Goal: Find specific page/section: Find specific page/section

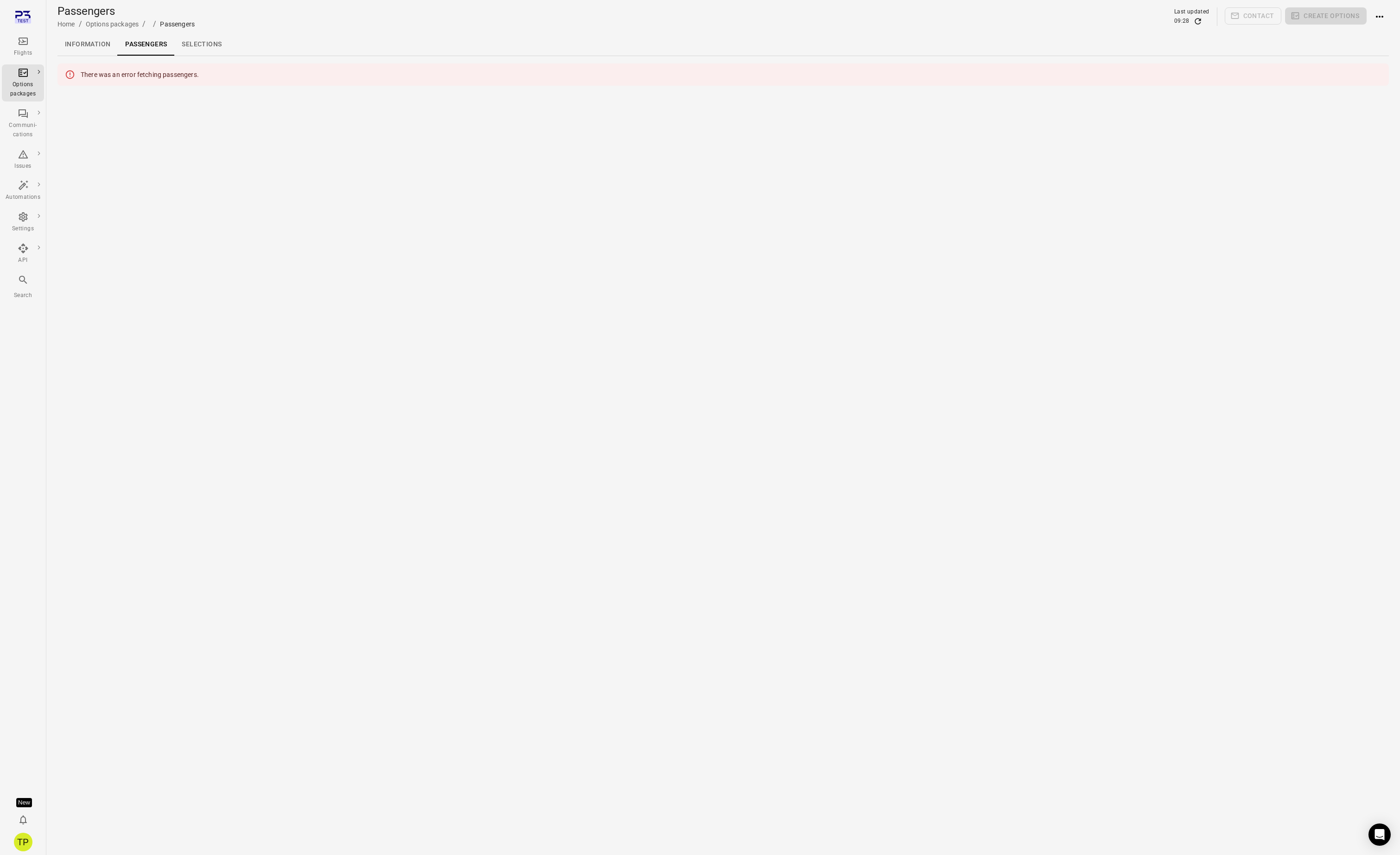
click at [82, 39] on link "Information" at bounding box center [87, 44] width 60 height 22
click at [319, 290] on main "Options package Home / Options packages / Last updated 10:14 Contact all Create…" at bounding box center [723, 428] width 1353 height 855
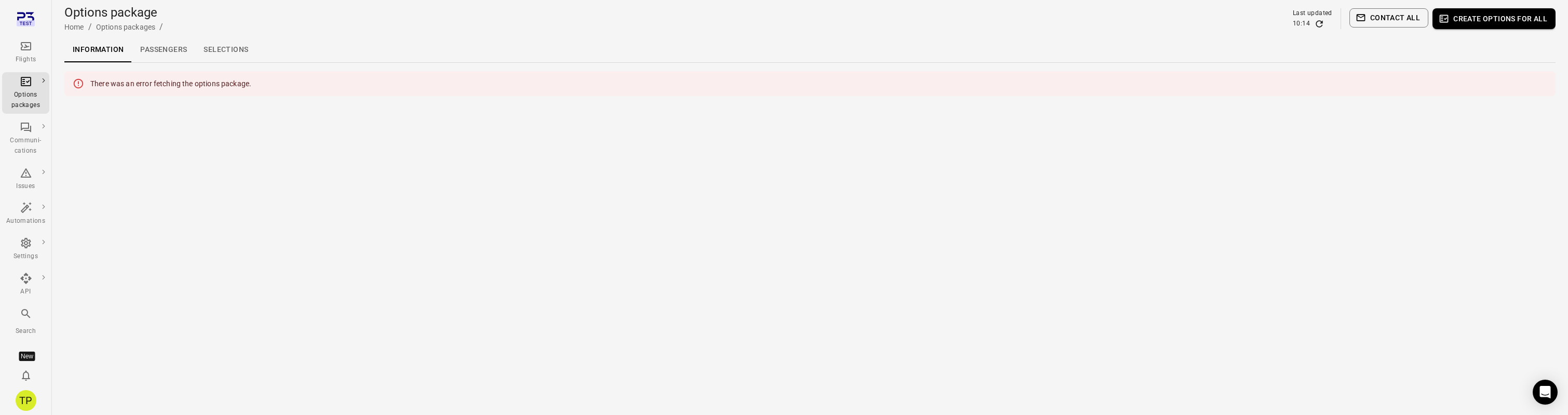
click at [259, 219] on main "Options package Home / Options packages / Last updated 10:14 Contact all Create…" at bounding box center [810, 208] width 1516 height 415
click at [75, 140] on link "Communications" at bounding box center [95, 139] width 93 height 19
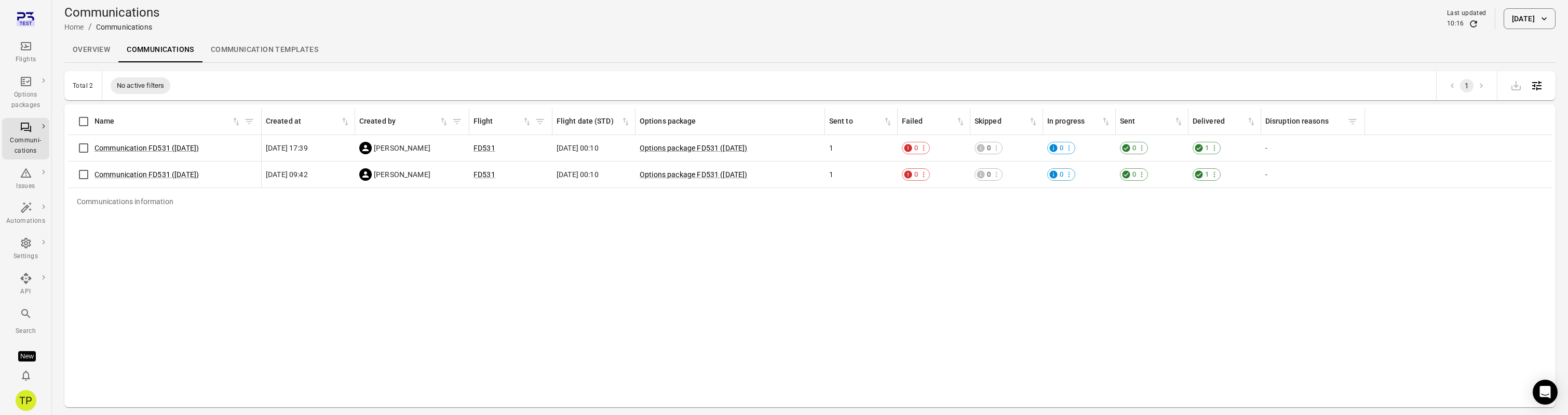
drag, startPoint x: 738, startPoint y: 117, endPoint x: 824, endPoint y: 116, distance: 86.0
click at [824, 116] on div "Communications information" at bounding box center [824, 122] width 8 height 26
click at [139, 147] on link "Communication FD531 ([DATE])" at bounding box center [147, 148] width 105 height 8
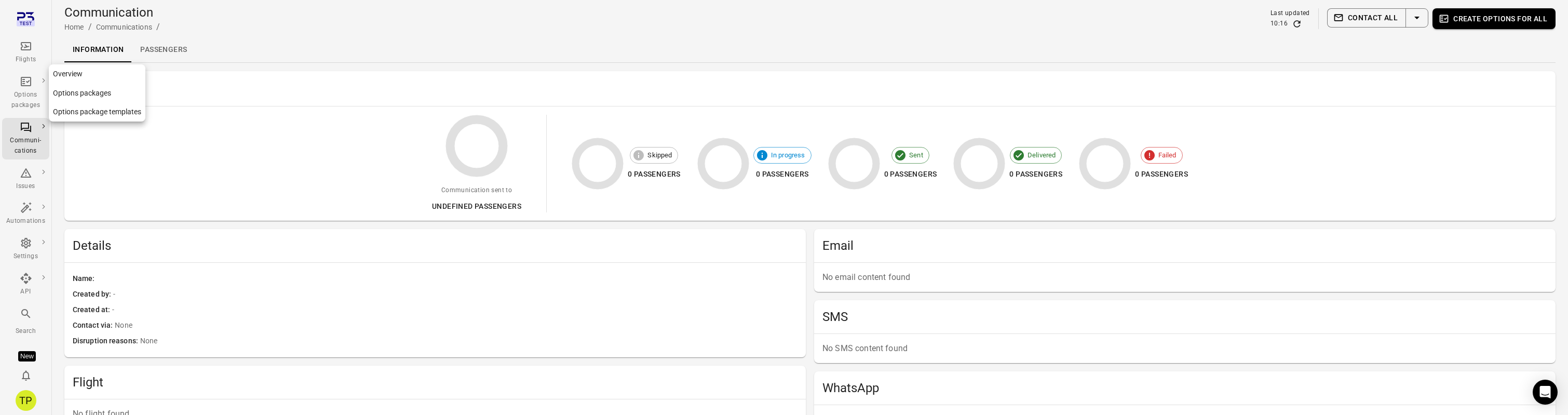
click at [87, 93] on link "Options packages" at bounding box center [97, 93] width 97 height 19
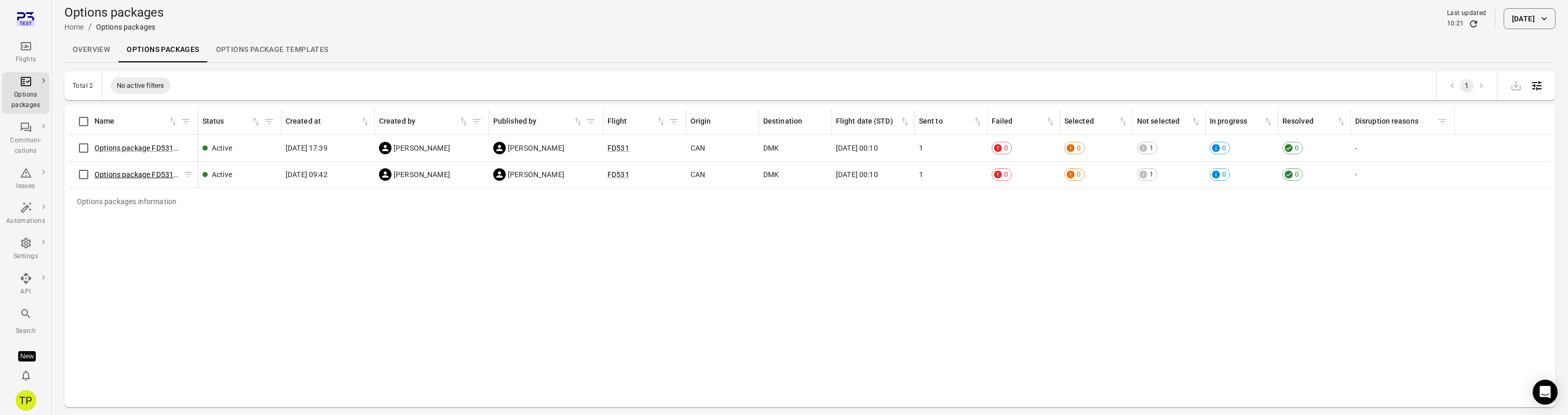
click at [128, 174] on link "Options package FD531 ([DATE])" at bounding box center [148, 174] width 108 height 8
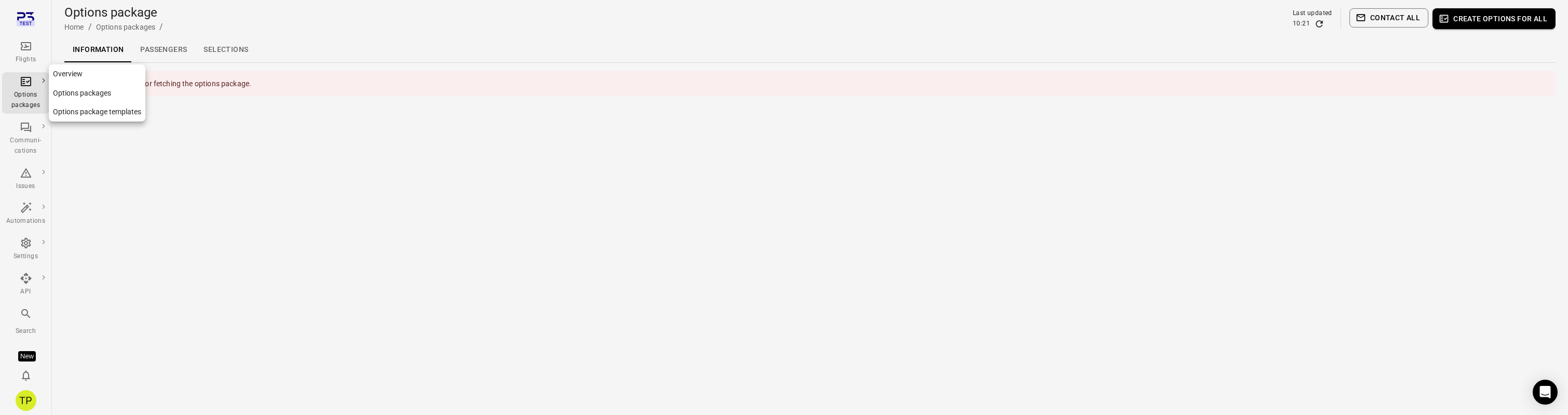
click at [69, 92] on link "Options packages" at bounding box center [97, 93] width 97 height 19
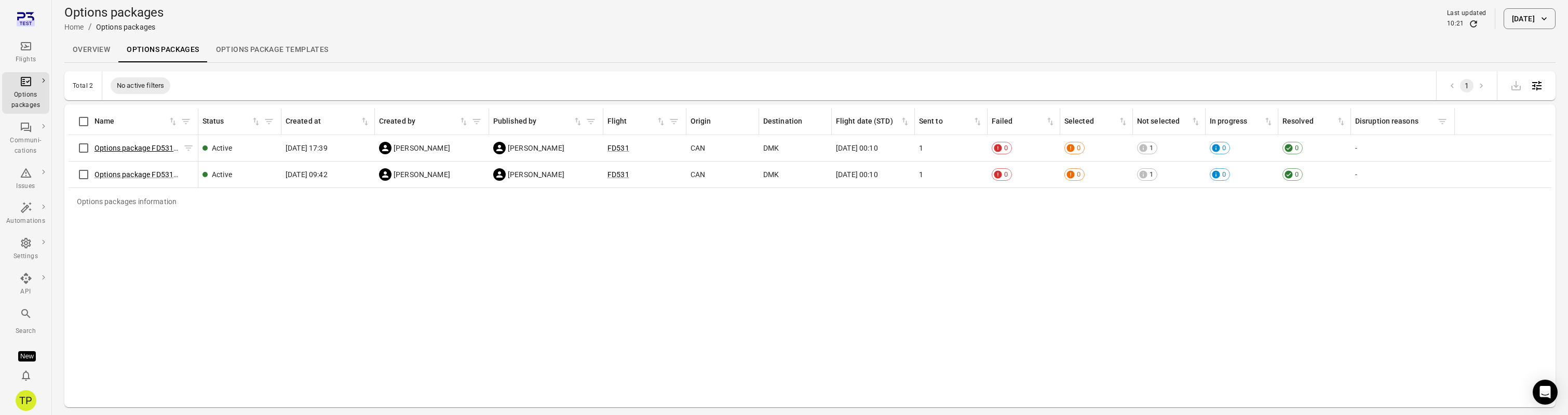
click at [135, 145] on link "Options package FD531 ([DATE])" at bounding box center [148, 148] width 108 height 8
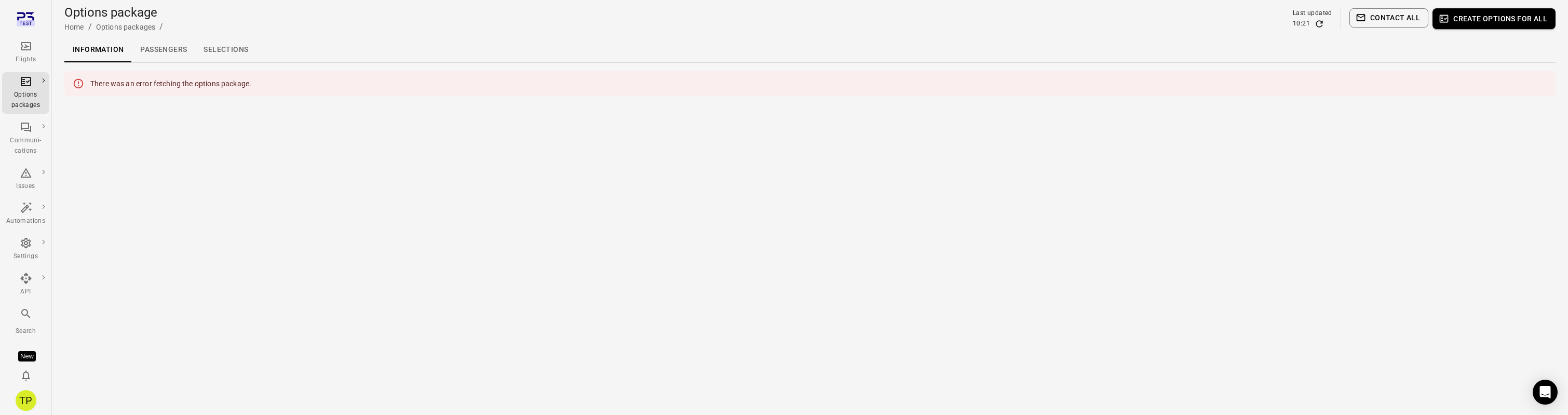
click at [160, 50] on link "Passengers" at bounding box center [164, 50] width 64 height 25
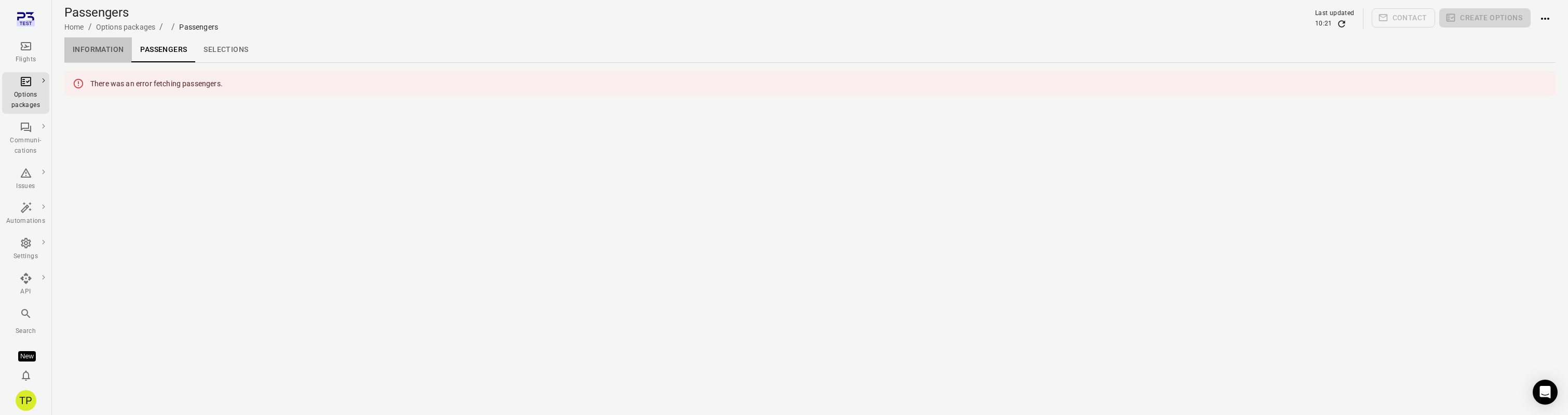
click at [93, 50] on link "Information" at bounding box center [98, 50] width 67 height 25
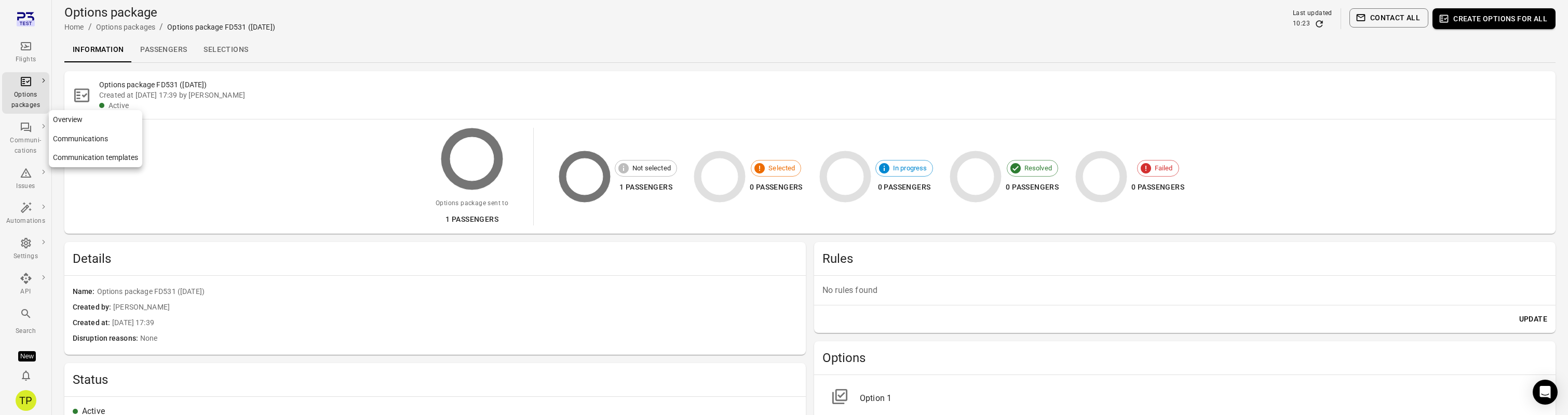
click at [79, 133] on link "Communications" at bounding box center [95, 139] width 93 height 19
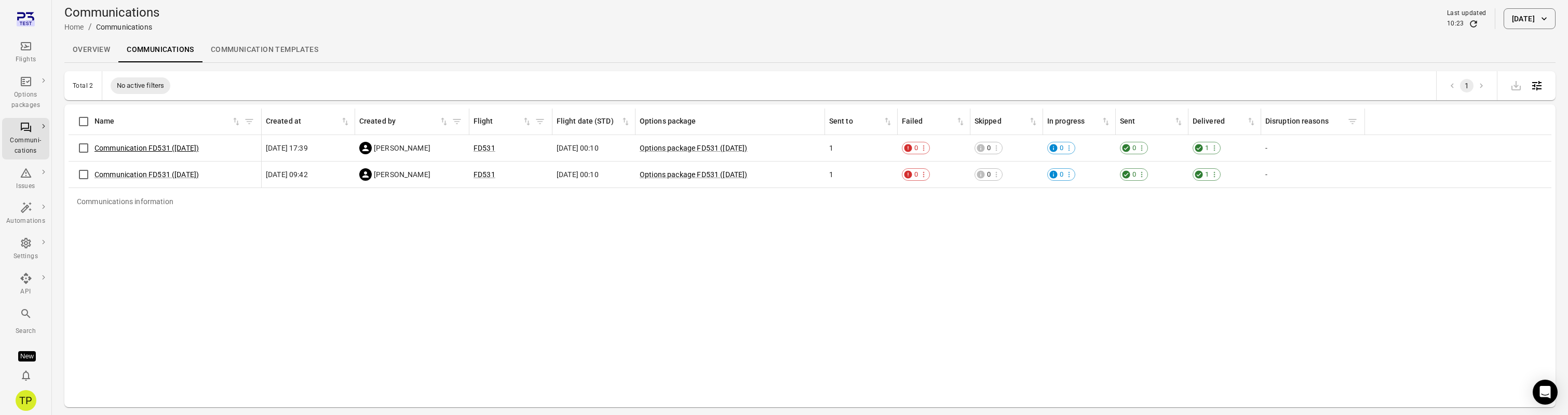
click at [154, 147] on link "Communication FD531 ([DATE])" at bounding box center [147, 148] width 105 height 8
